Goal: Information Seeking & Learning: Find specific page/section

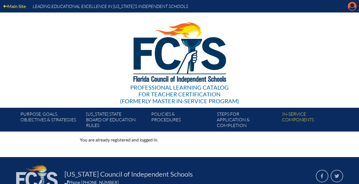
click at [352, 6] on icon "Manage account" at bounding box center [351, 6] width 9 height 9
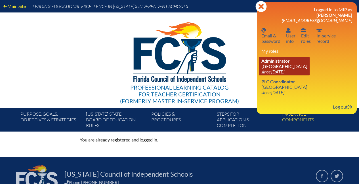
click at [278, 74] on icon "since [DATE]" at bounding box center [272, 71] width 23 height 5
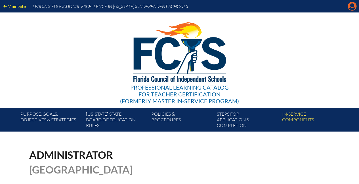
click at [348, 6] on icon at bounding box center [352, 6] width 9 height 9
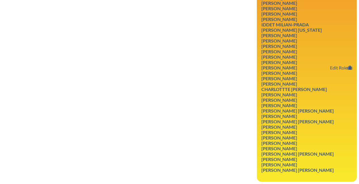
scroll to position [33, 0]
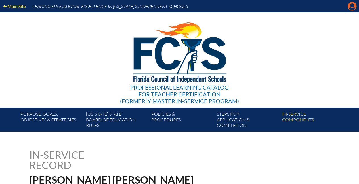
click at [351, 7] on icon at bounding box center [352, 6] width 9 height 9
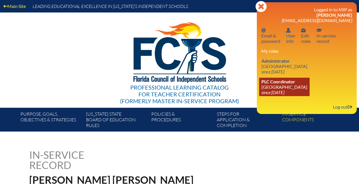
click at [274, 83] on span "PLC Coordinator" at bounding box center [278, 81] width 34 height 5
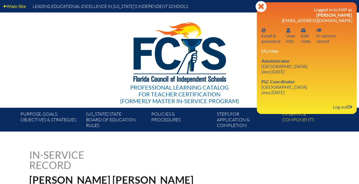
click at [251, 54] on div "Professional Learning Catalog for Teacher Certification (formerly Master In-ser…" at bounding box center [179, 59] width 345 height 95
click at [258, 8] on icon "Close" at bounding box center [260, 6] width 11 height 11
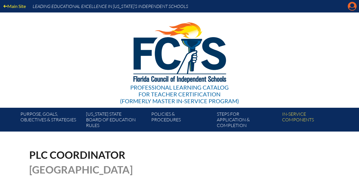
click at [350, 8] on icon "Manage account" at bounding box center [351, 6] width 9 height 9
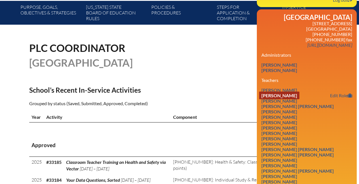
scroll to position [130, 0]
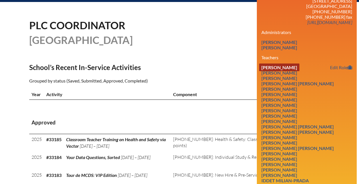
click at [285, 70] on link "[PERSON_NAME]" at bounding box center [279, 68] width 40 height 8
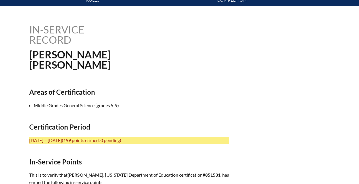
scroll to position [126, 0]
